Goal: Find specific page/section: Find specific page/section

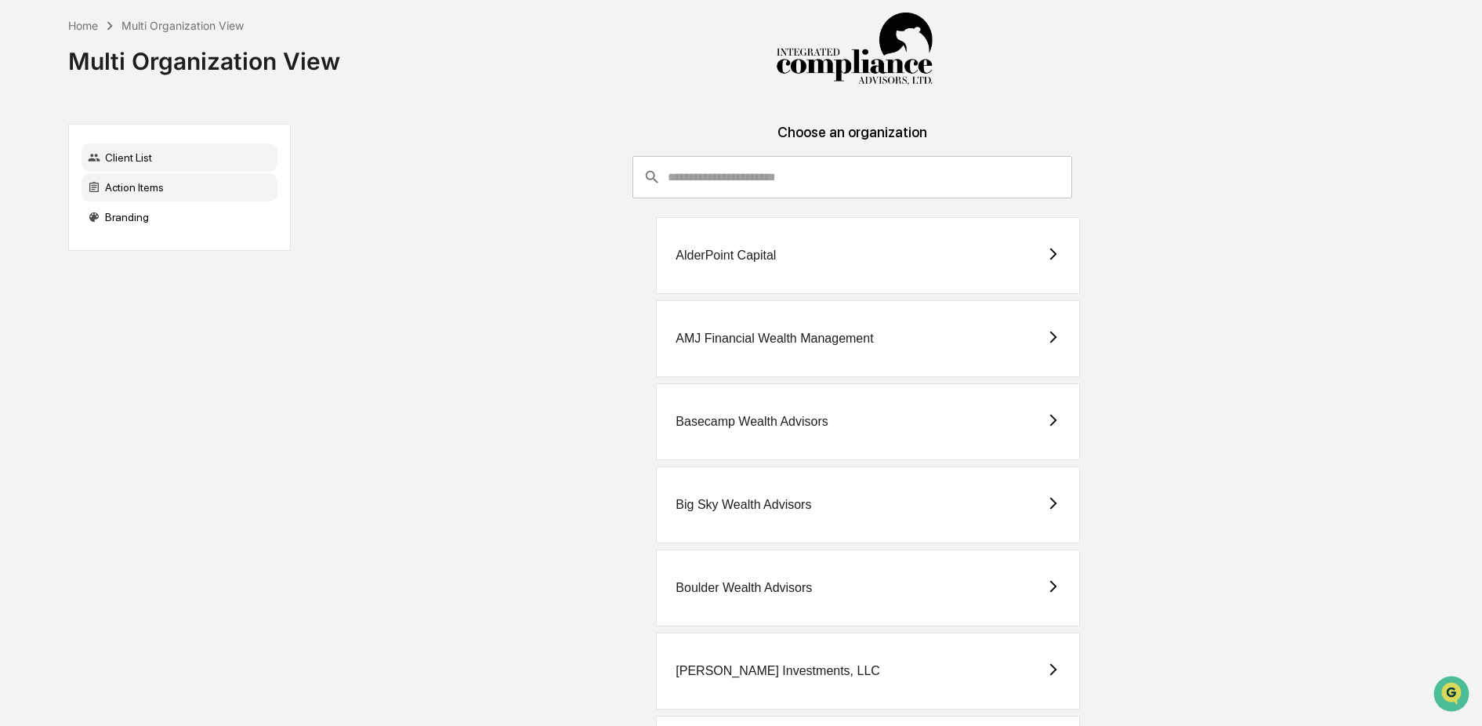
click at [180, 180] on div "Action Items" at bounding box center [180, 187] width 196 height 28
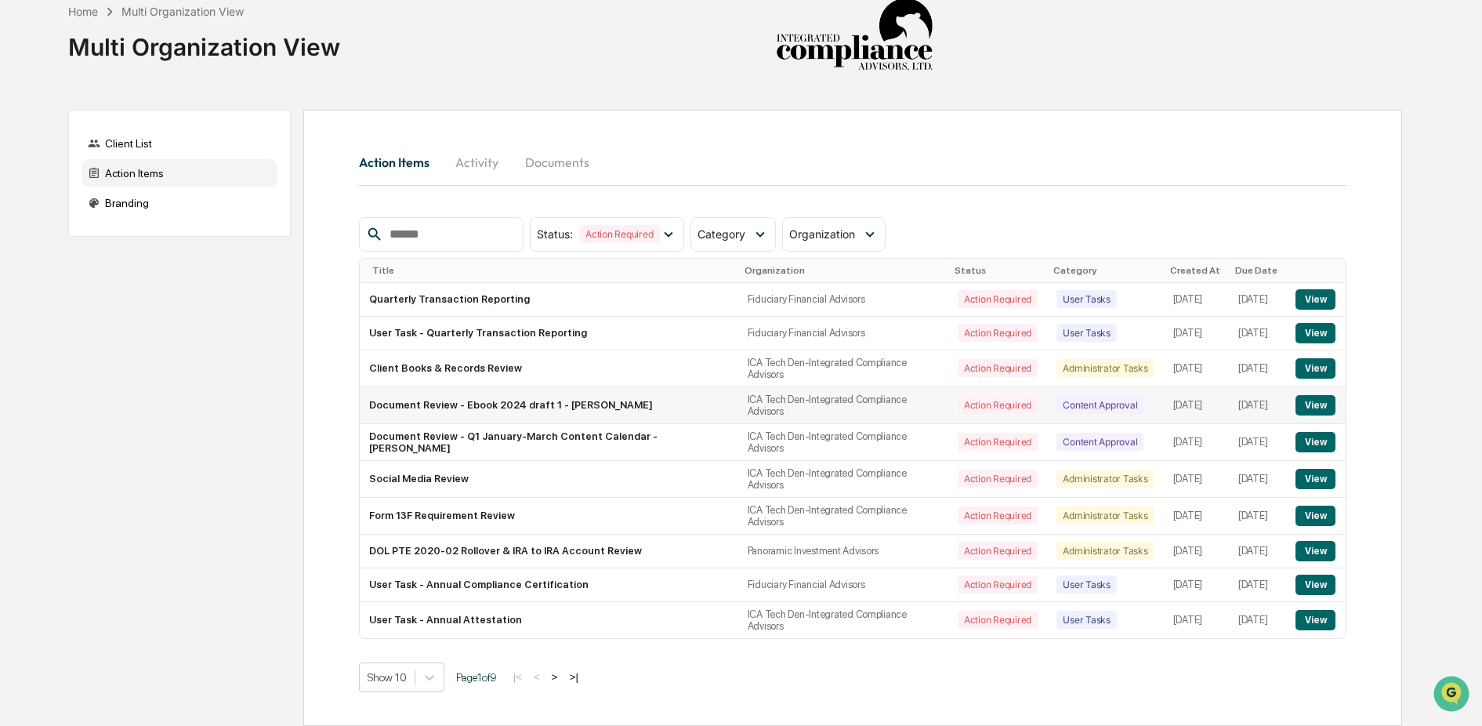
scroll to position [30, 0]
click at [427, 668] on body "Home Multi Organization View Multi Organization View Client List Action Items B…" at bounding box center [741, 356] width 1482 height 740
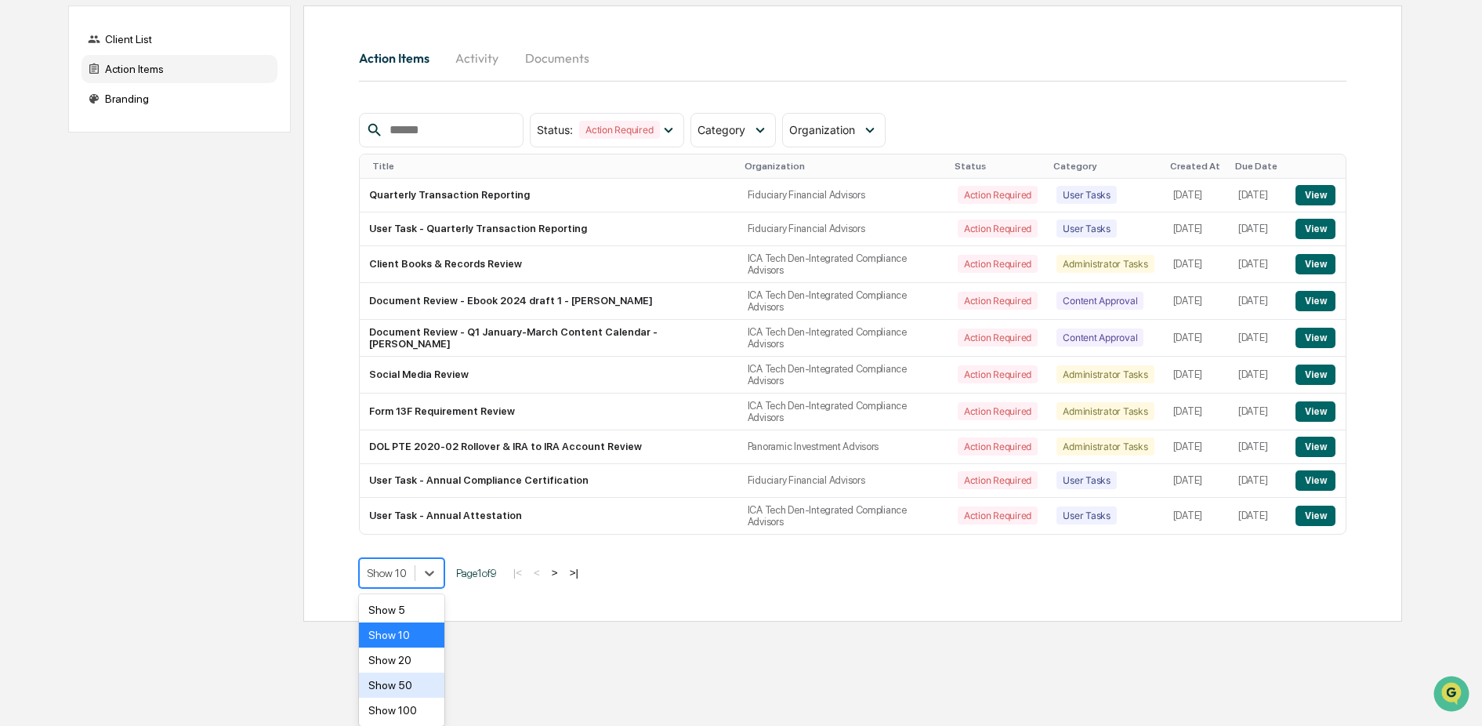
click at [413, 686] on div "Show 50" at bounding box center [401, 684] width 85 height 25
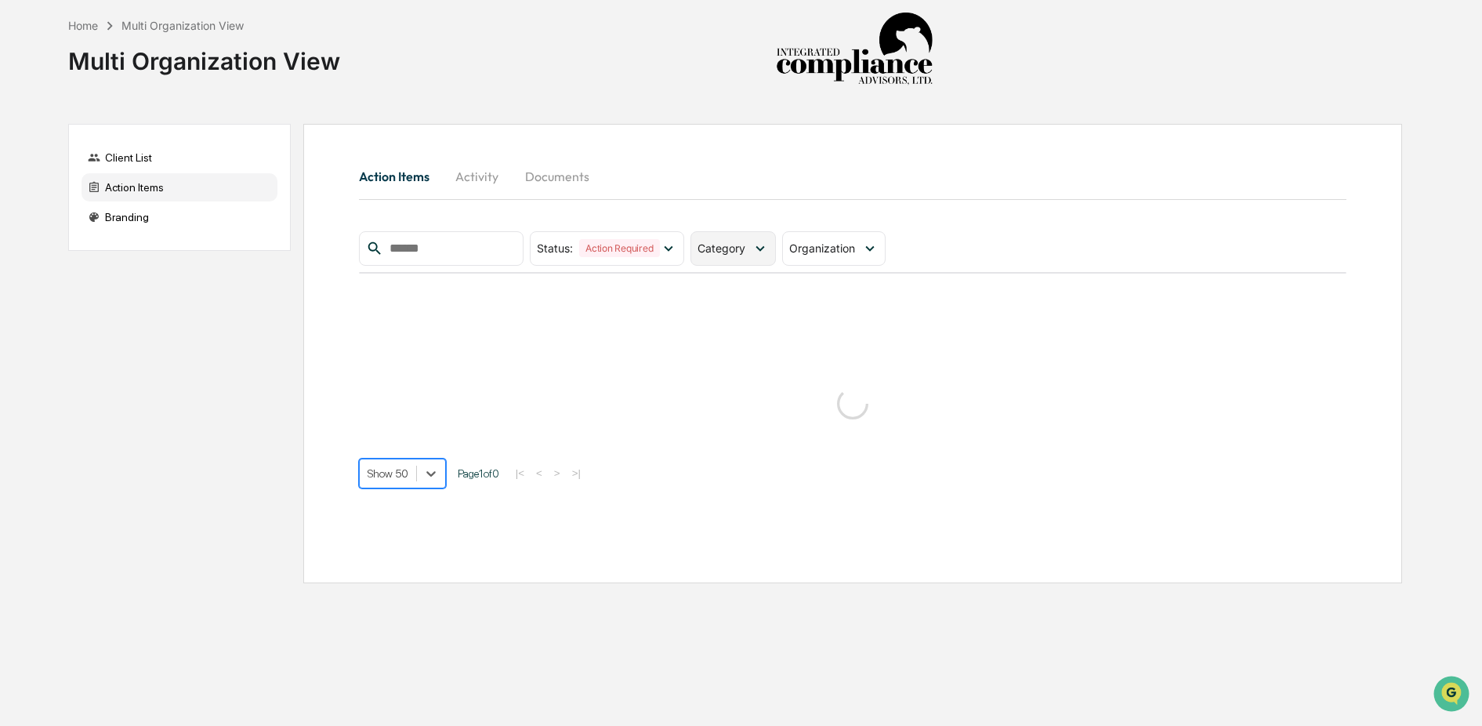
click at [745, 241] on span "Category" at bounding box center [722, 247] width 48 height 13
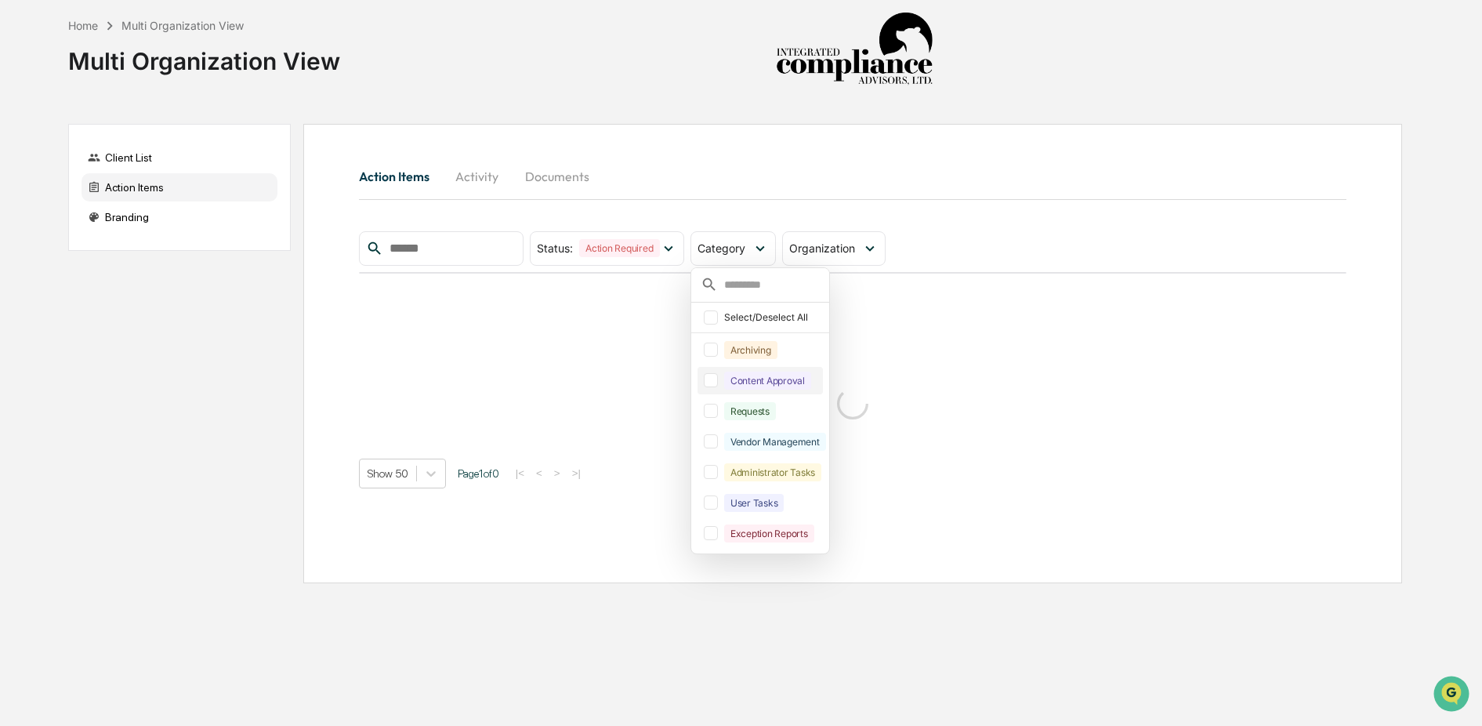
click at [718, 373] on div at bounding box center [711, 380] width 14 height 14
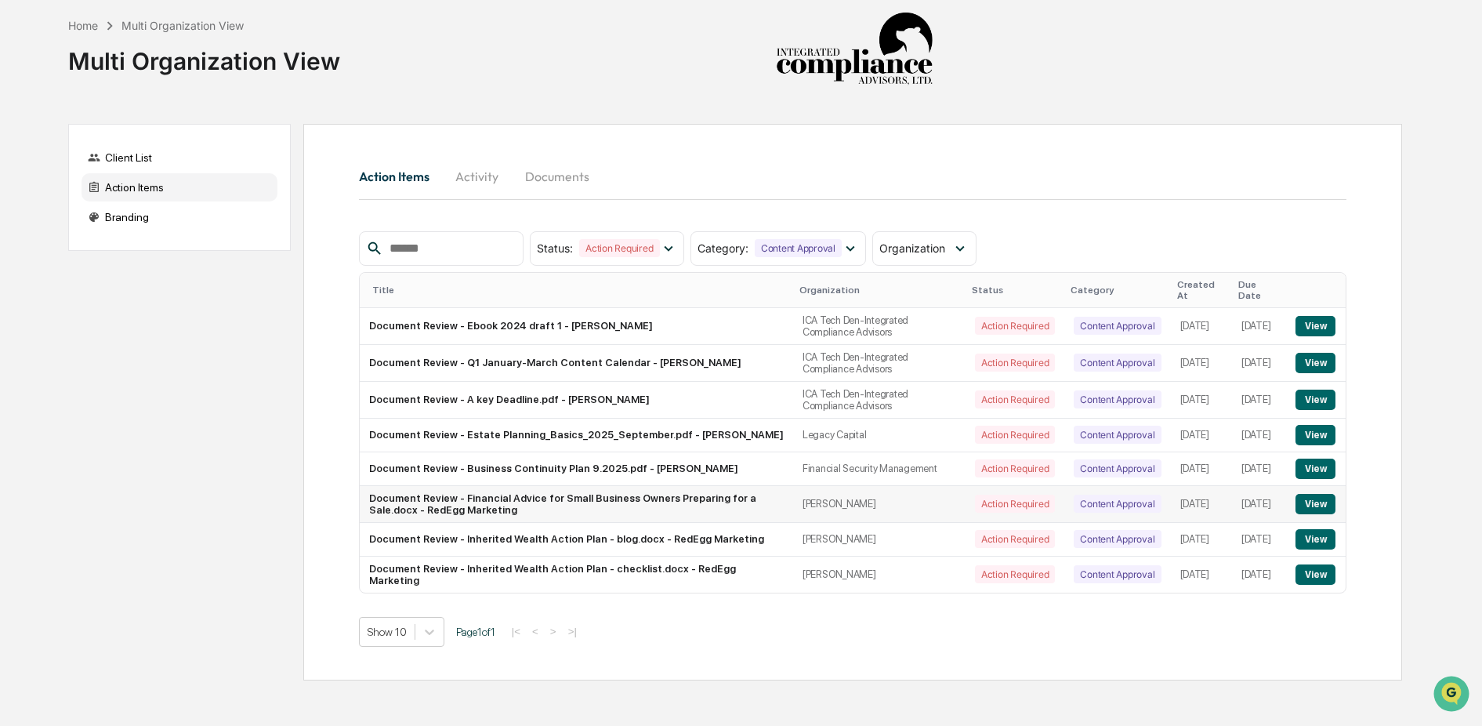
click at [1332, 494] on button "View" at bounding box center [1316, 504] width 40 height 20
